Goal: Transaction & Acquisition: Subscribe to service/newsletter

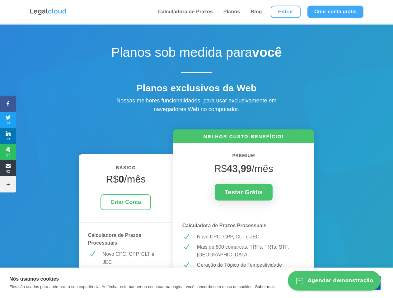
click at [8, 104] on icon at bounding box center [8, 103] width 16 height 5
click at [8, 120] on span "13" at bounding box center [8, 120] width 16 height 10
click at [8, 136] on span "13" at bounding box center [8, 136] width 16 height 10
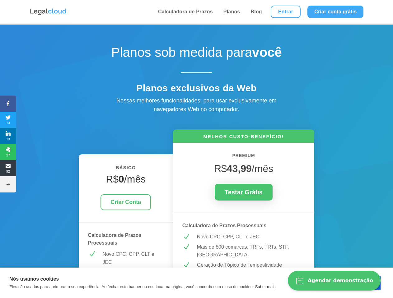
click at [8, 152] on span "27" at bounding box center [8, 152] width 16 height 10
click at [8, 169] on span "92" at bounding box center [8, 169] width 16 height 10
click at [8, 185] on icon at bounding box center [8, 184] width 16 height 5
